Goal: Information Seeking & Learning: Learn about a topic

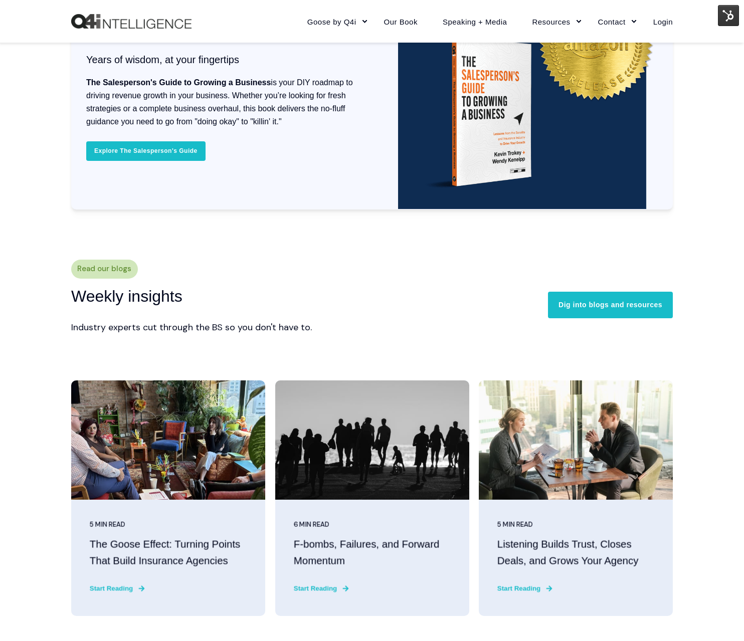
scroll to position [2252, 0]
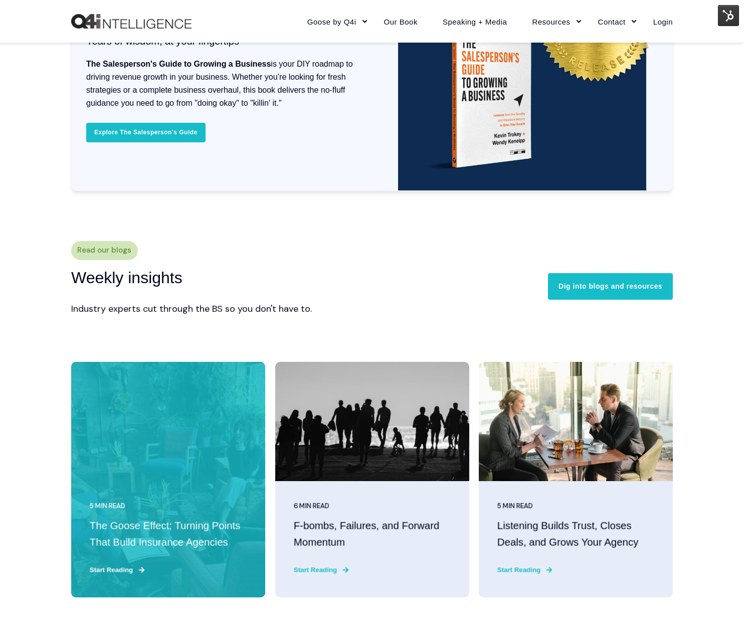
click at [131, 528] on h3 "The Goose Effect: Turning Points That Build Insurance Agencies" at bounding box center [168, 534] width 157 height 33
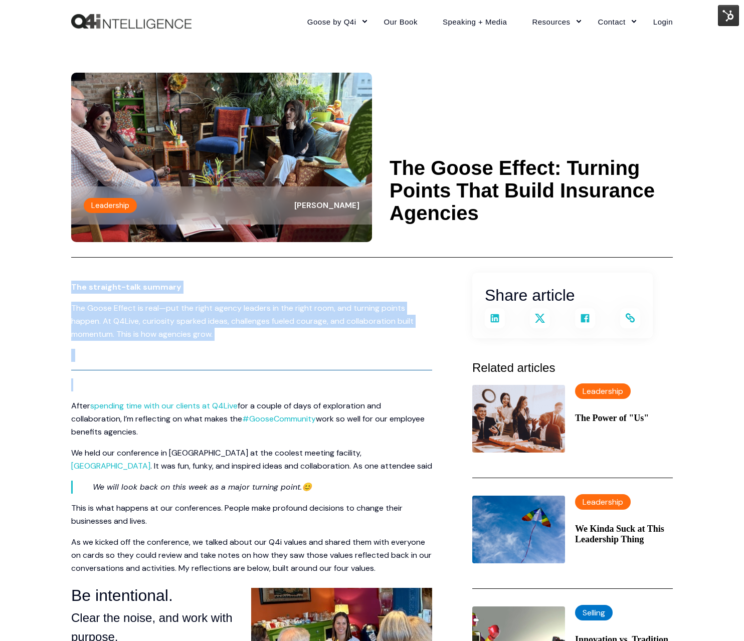
drag, startPoint x: 69, startPoint y: 283, endPoint x: 314, endPoint y: 382, distance: 263.7
copy span "The straight-talk summary The Goose Effect is real—put the right agency leaders…"
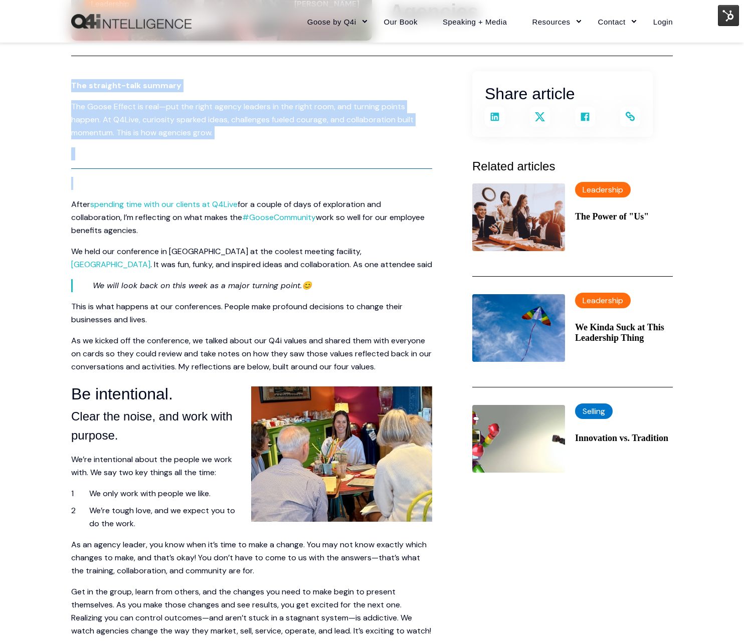
scroll to position [203, 0]
